Goal: Transaction & Acquisition: Download file/media

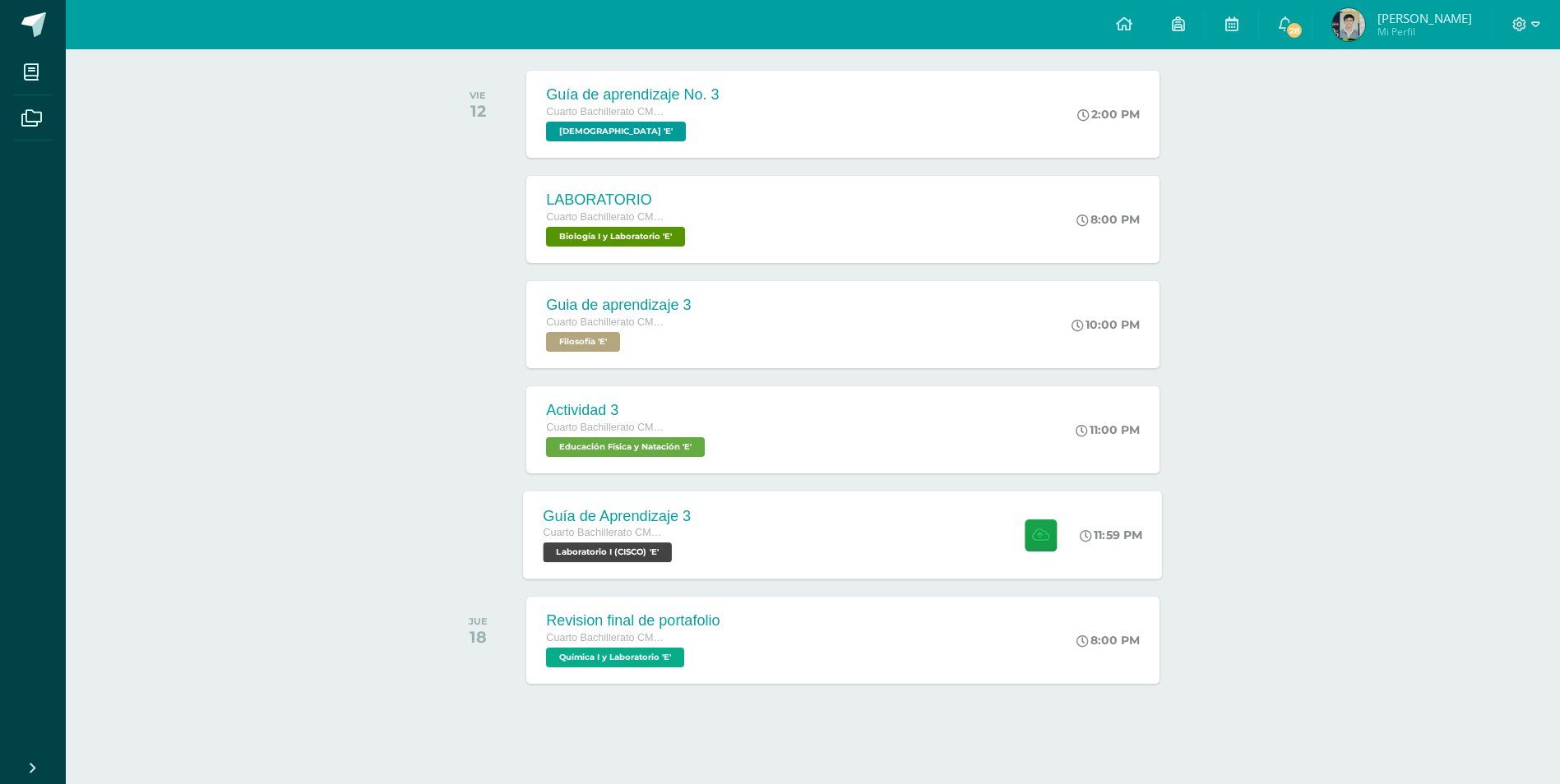
scroll to position [258, 0]
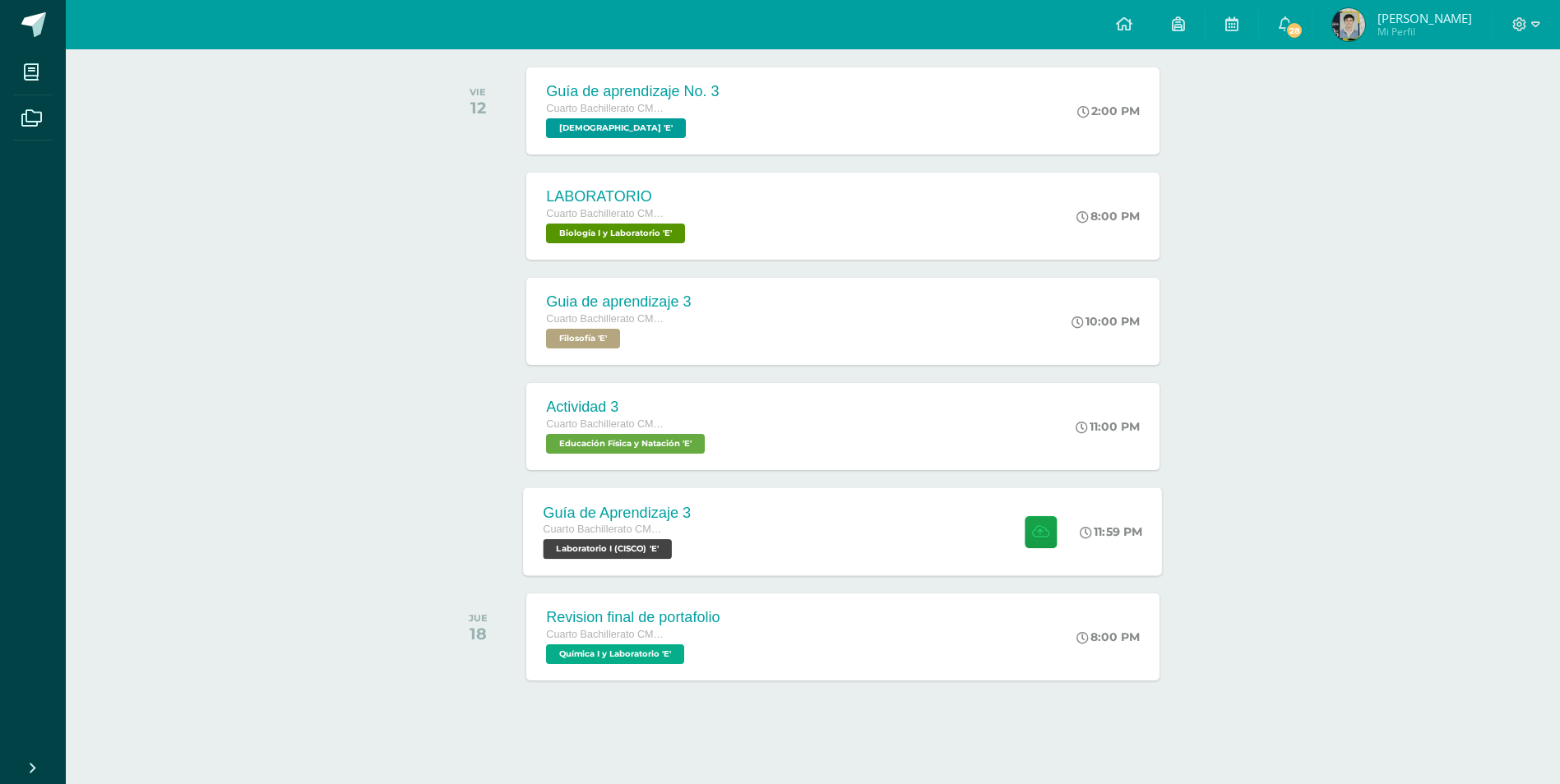
click at [916, 538] on div "Guía de Aprendizaje 3 Cuarto Bachillerato CMP Bachillerato en CCLL con Orientac…" at bounding box center [844, 532] width 639 height 88
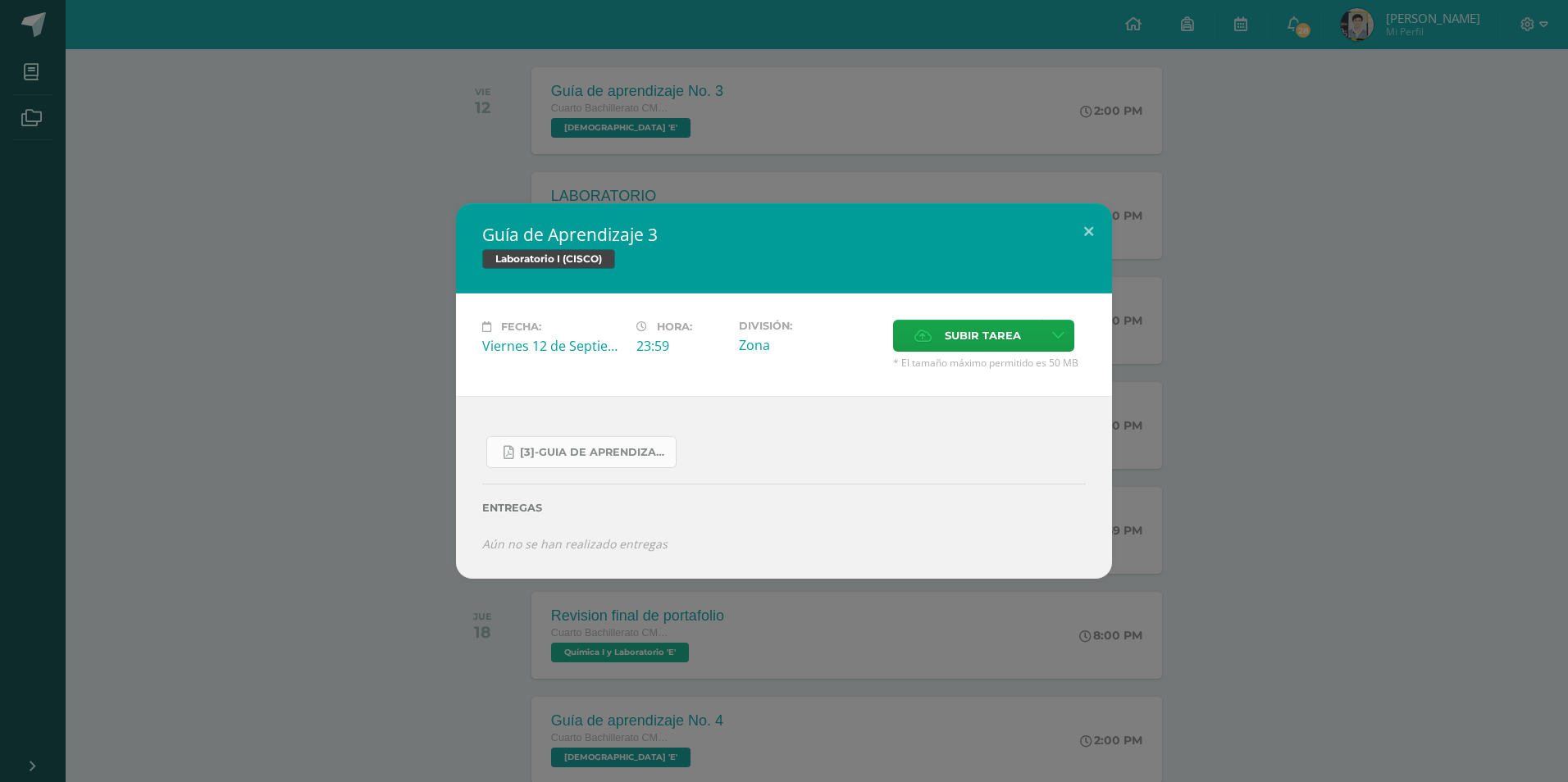
click at [560, 451] on span "[3]-GUIA DE APRENDIZAJE 3 IV [PERSON_NAME] CISCO UNIDAD 4.pdf" at bounding box center [593, 452] width 147 height 13
click at [1088, 239] on button at bounding box center [1088, 230] width 47 height 56
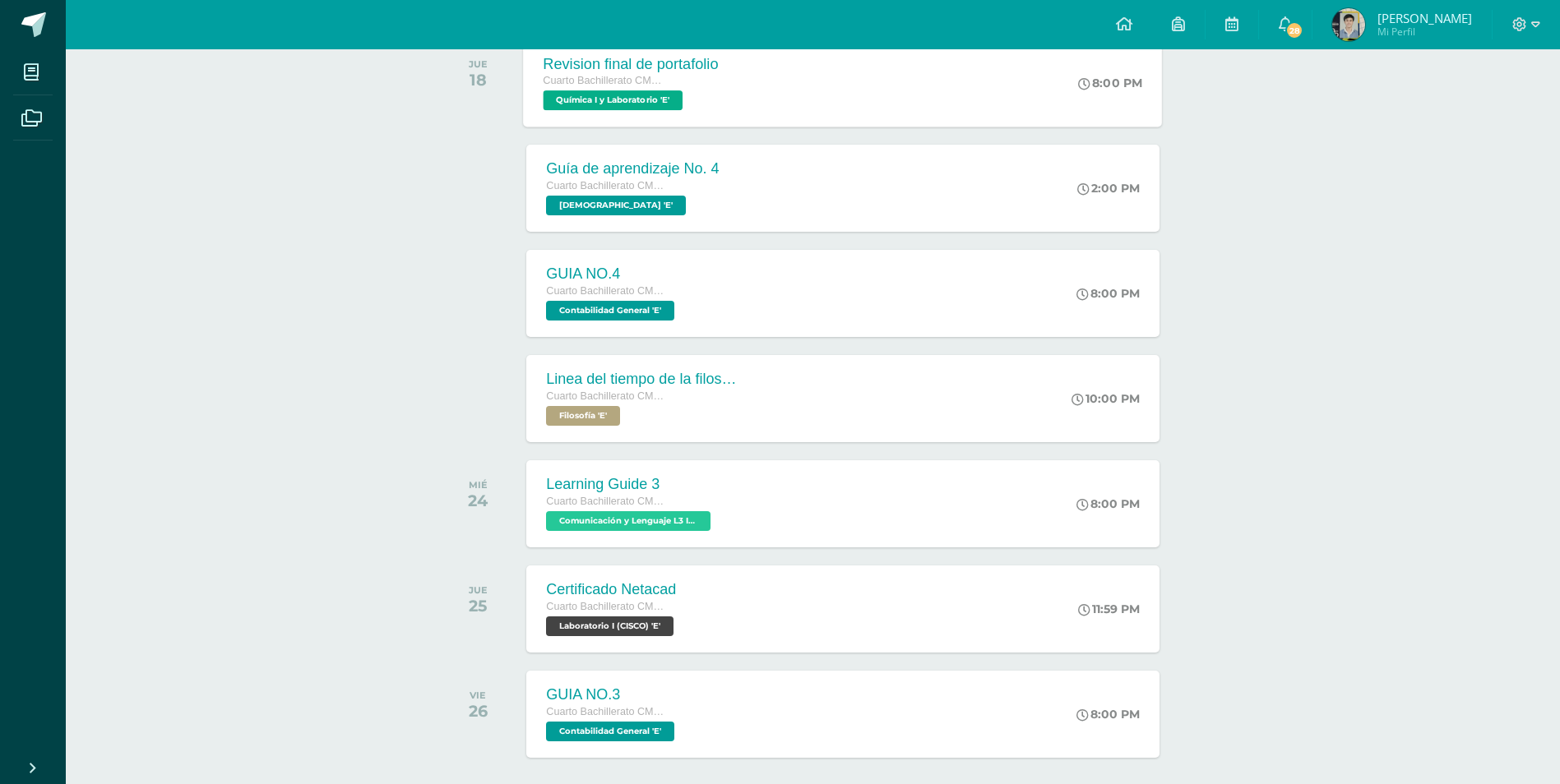
scroll to position [889, 0]
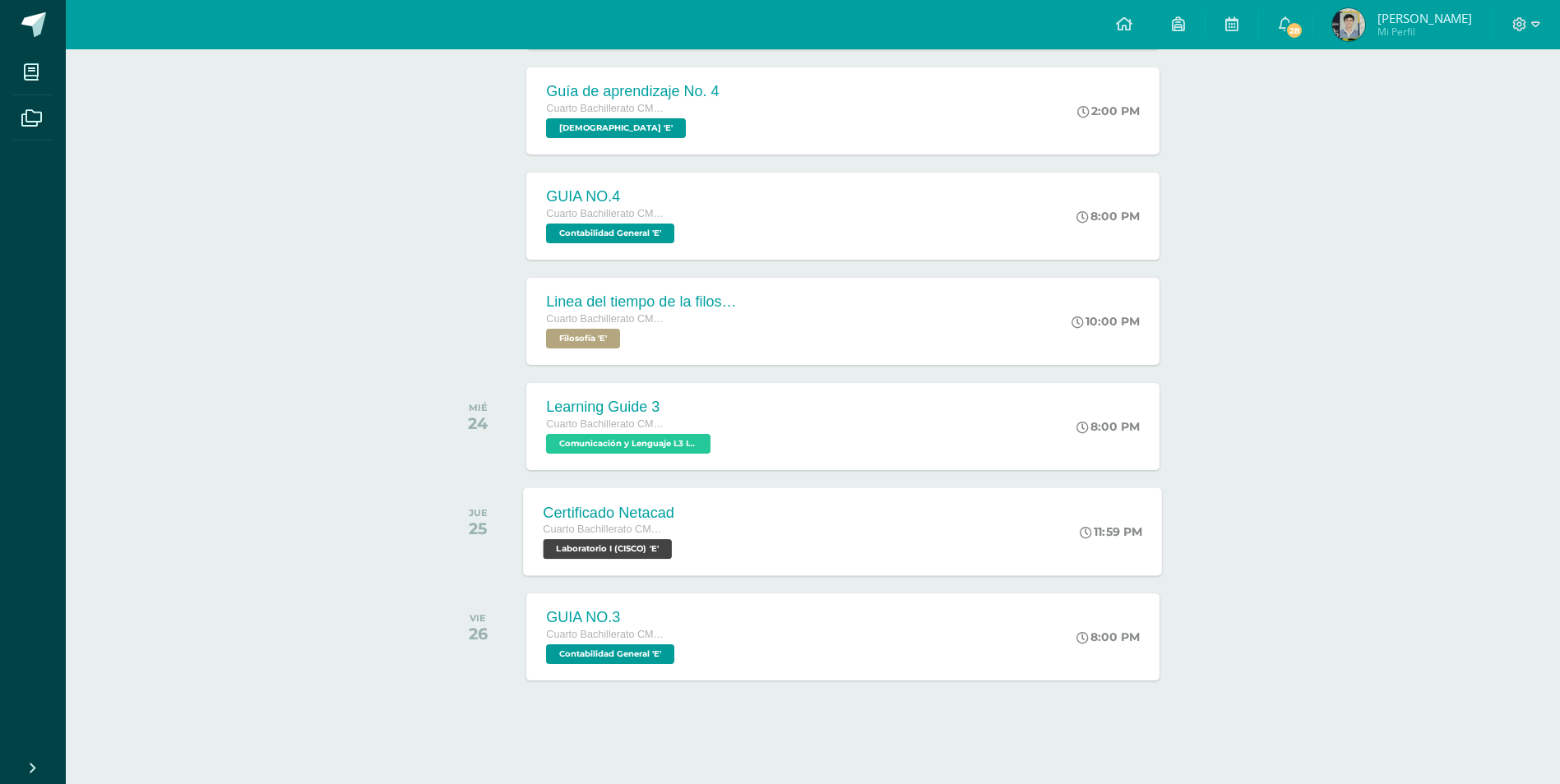
click at [784, 515] on div "Certificado Netacad Cuarto Bachillerato CMP Bachillerato en CCLL con Orientació…" at bounding box center [844, 532] width 639 height 88
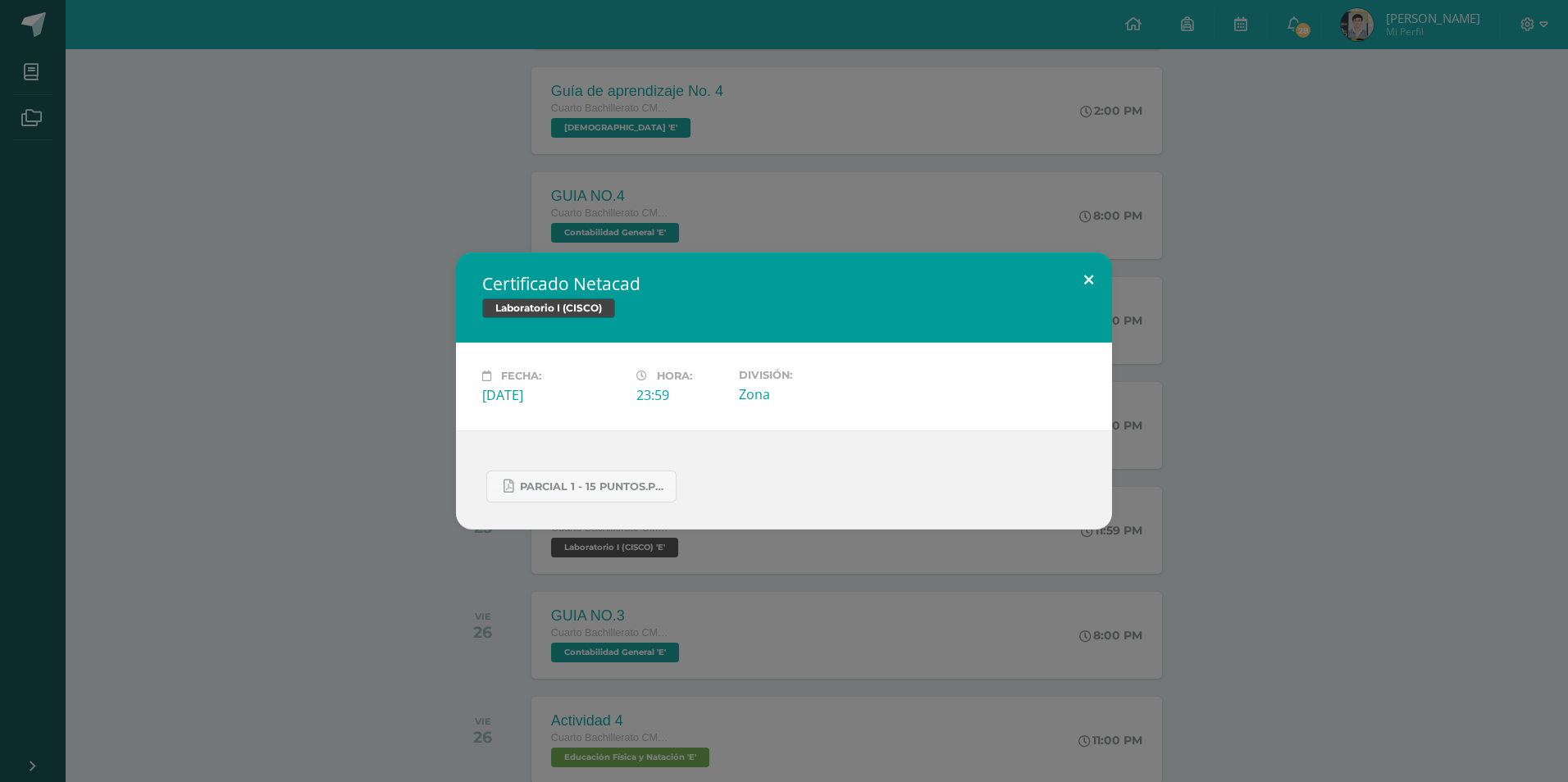
click at [1088, 280] on button at bounding box center [1088, 280] width 47 height 56
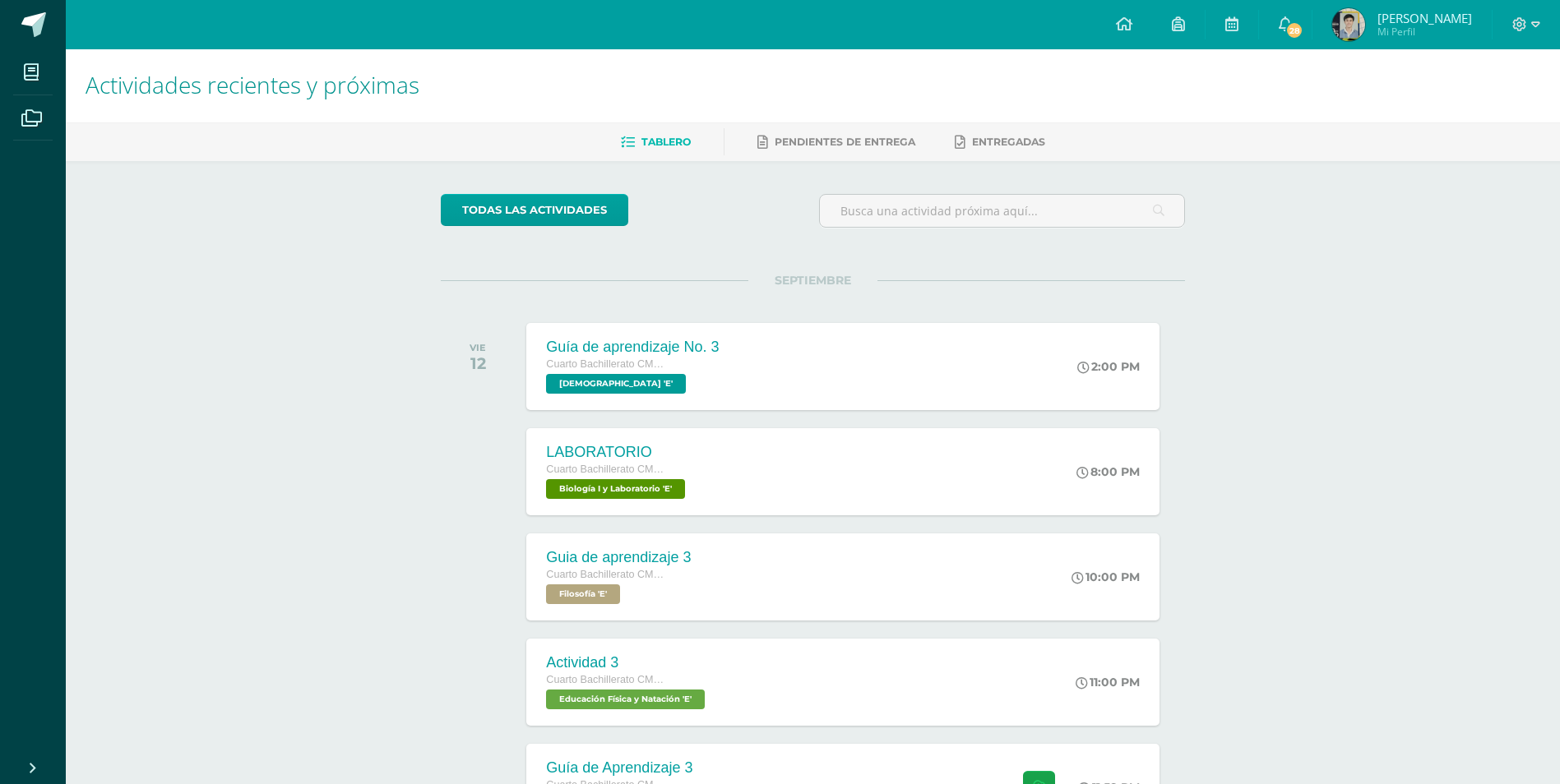
scroll to position [0, 0]
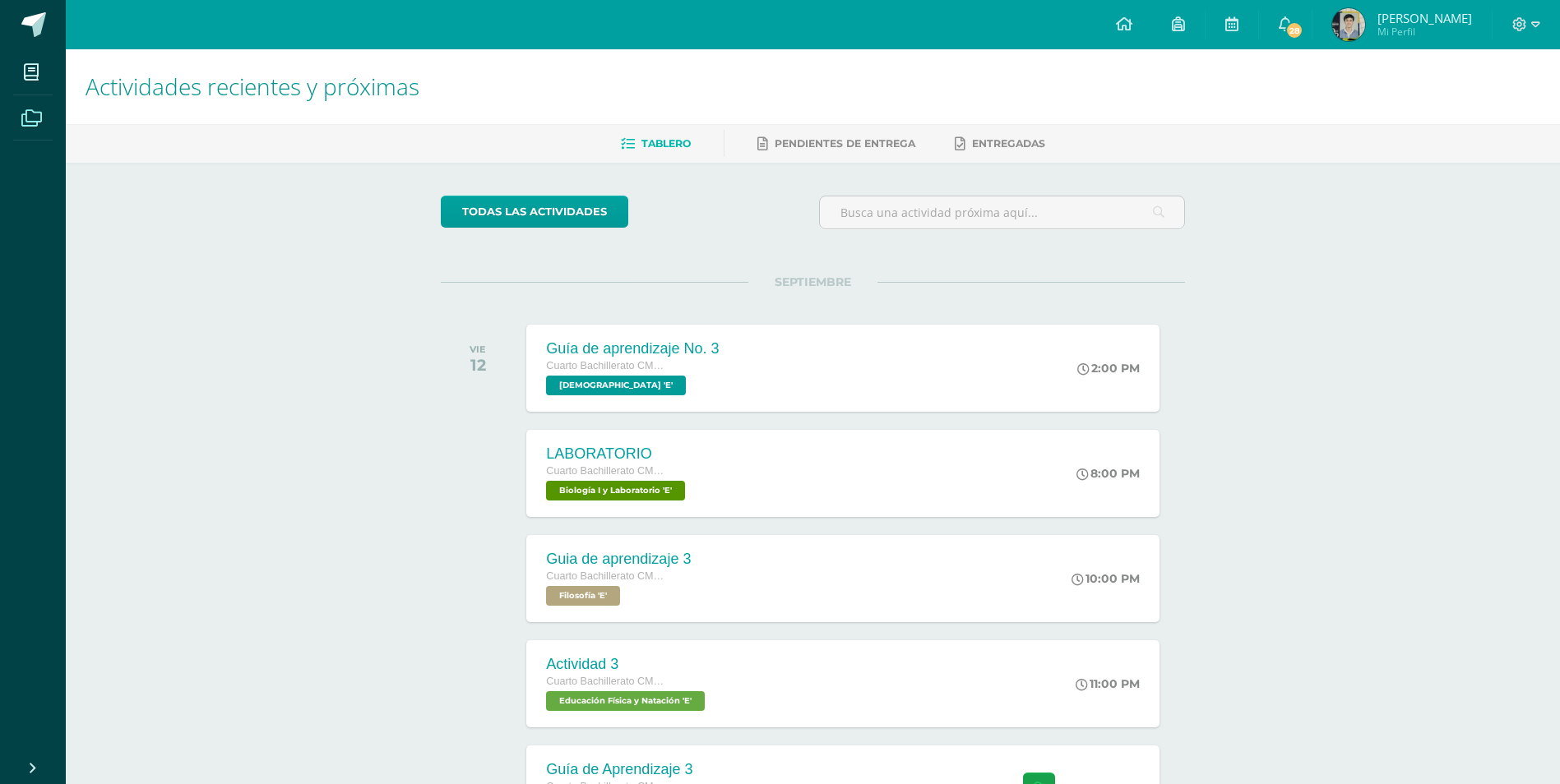
click at [46, 111] on span at bounding box center [31, 117] width 37 height 37
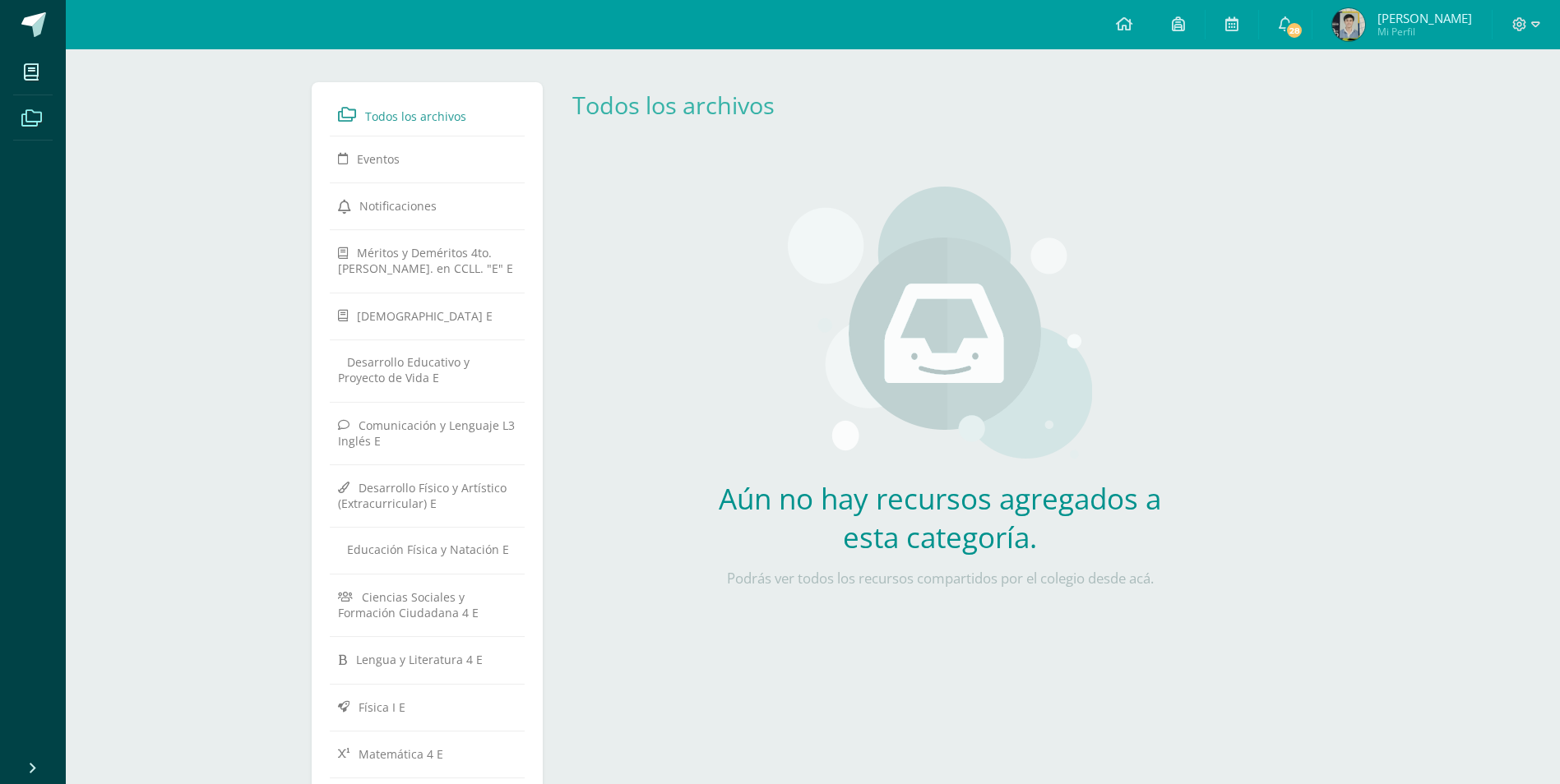
click at [423, 110] on span "Todos los archivos" at bounding box center [416, 116] width 101 height 15
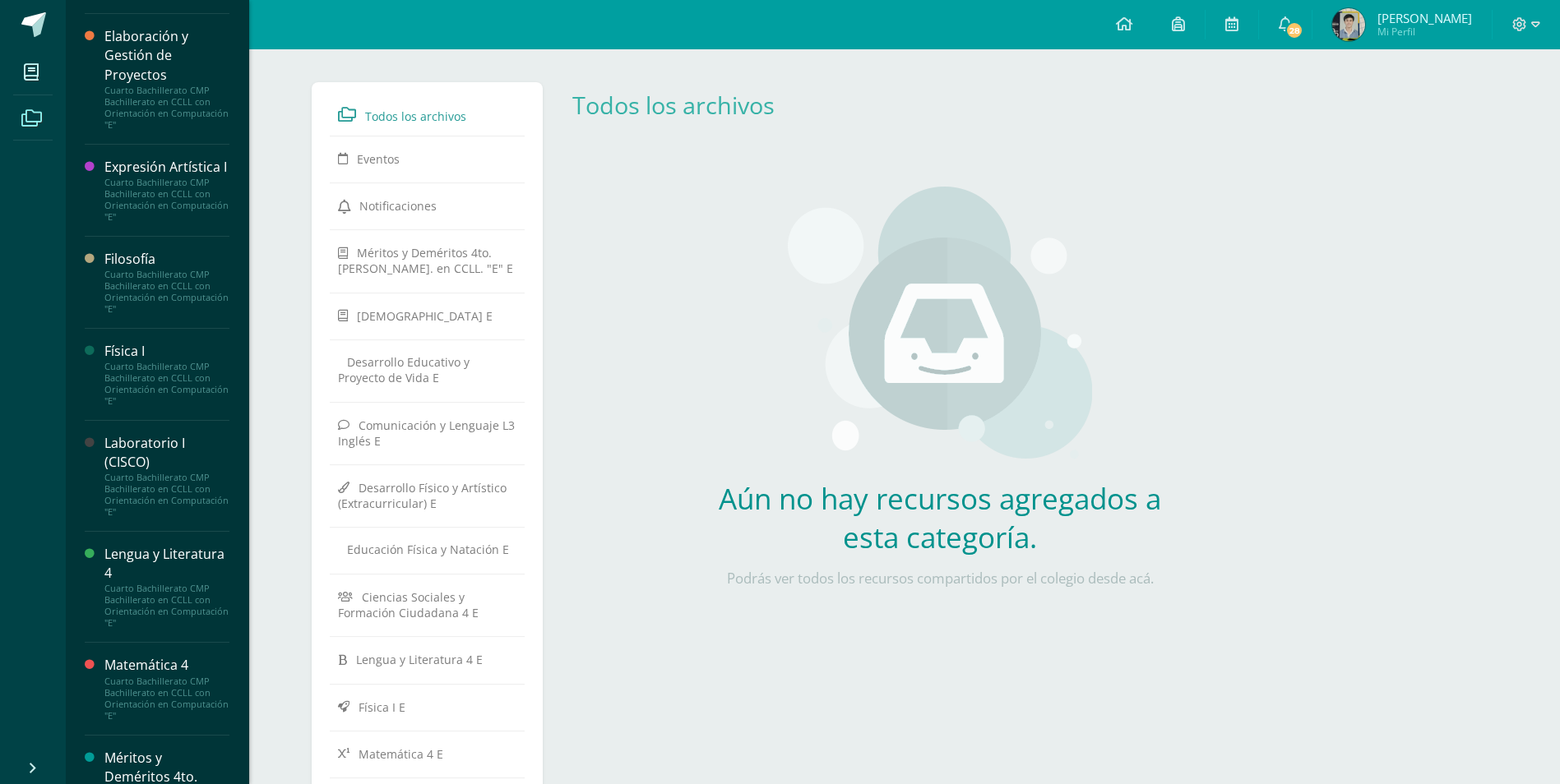
scroll to position [1069, 0]
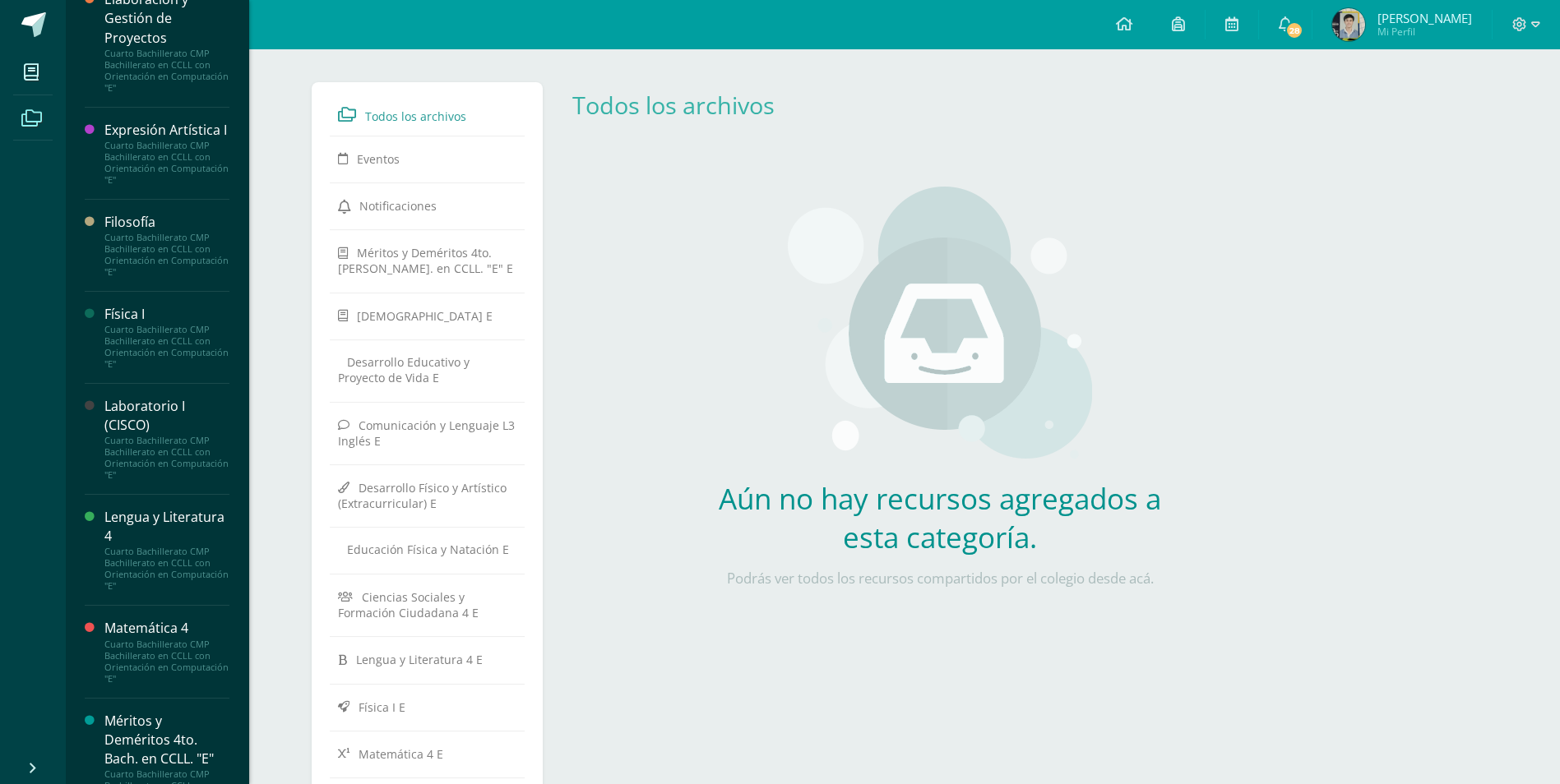
click at [141, 472] on div "Cuarto Bachillerato CMP Bachillerato en CCLL con Orientación en Computación "E"" at bounding box center [168, 459] width 125 height 46
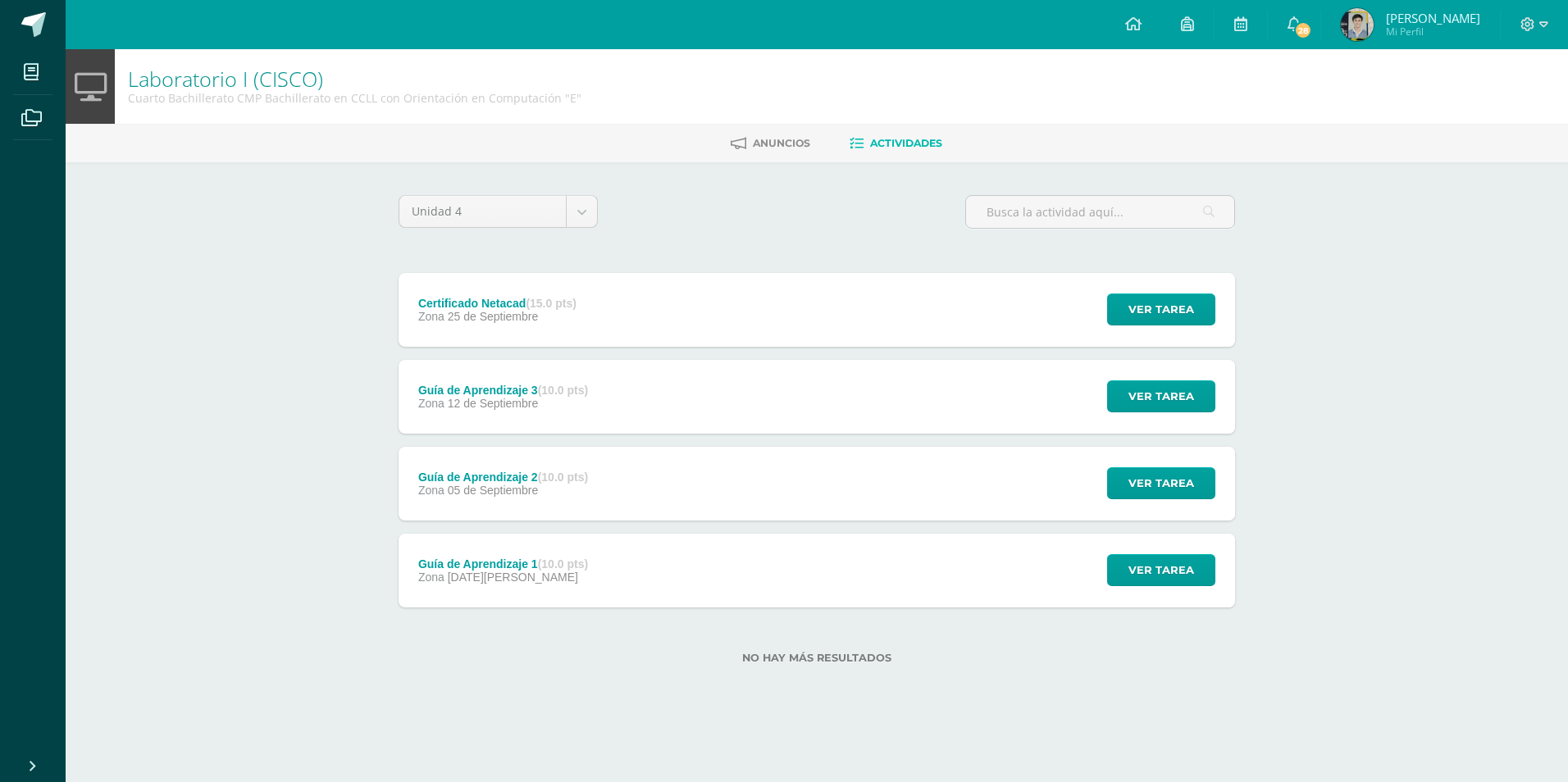
click at [1012, 472] on div "Guía de Aprendizaje 2 (10.0 pts) Zona 05 de Septiembre Ver tarea Guía de Aprend…" at bounding box center [816, 484] width 837 height 74
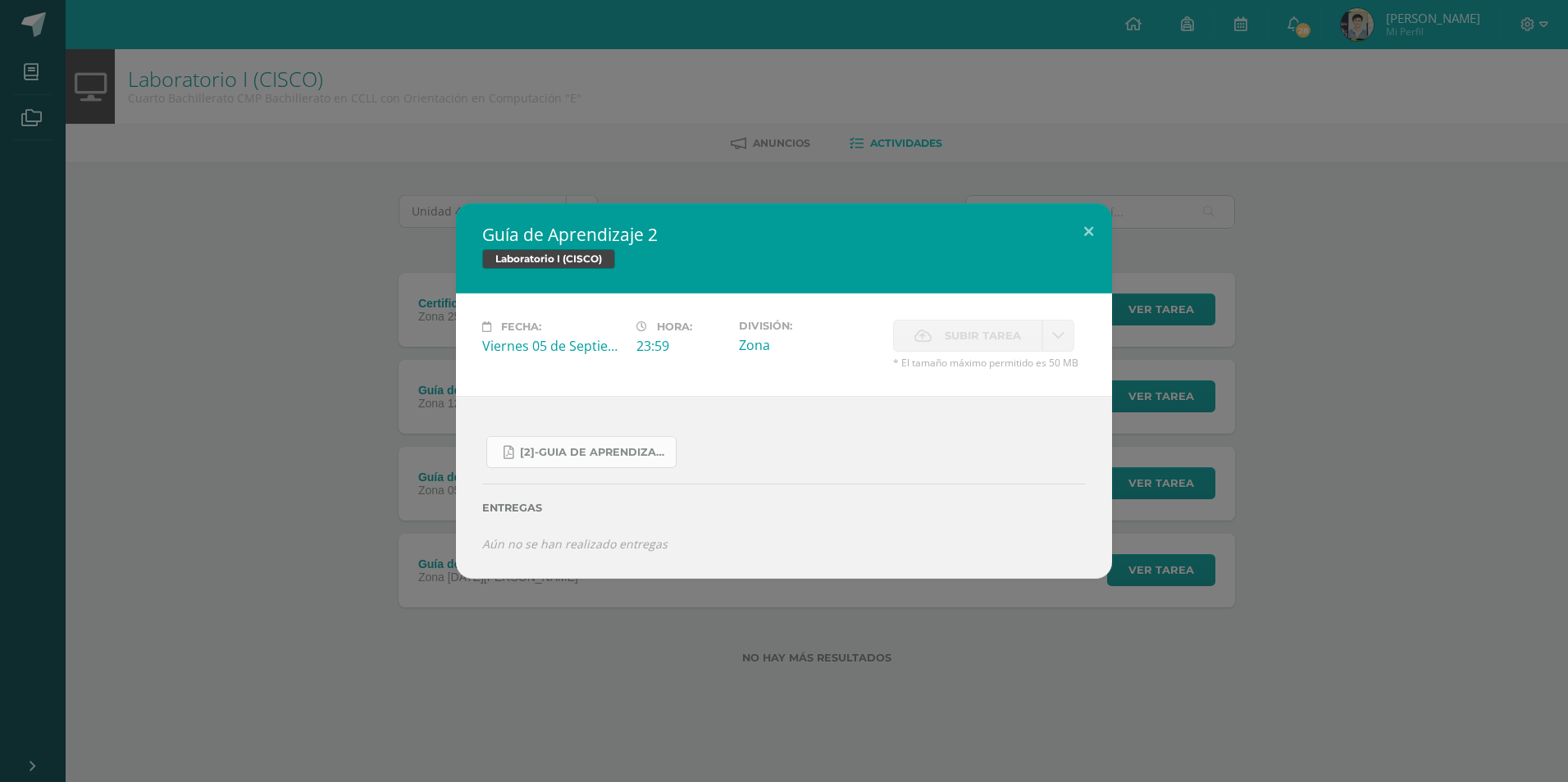
click at [644, 461] on link "[2]-GUIA DE APRENDIZAJE 2 IV BACH CISCO UNIDAD 4.pdf" at bounding box center [581, 451] width 190 height 32
